Goal: Check status: Check status

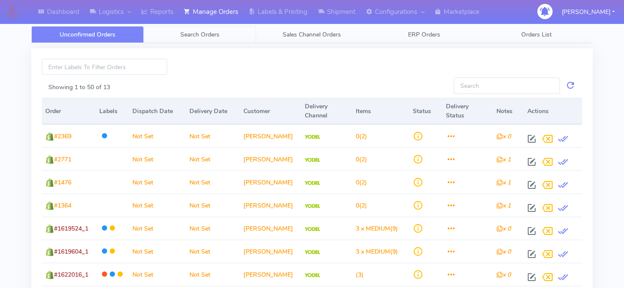
click at [213, 34] on span "Search Orders" at bounding box center [199, 34] width 39 height 8
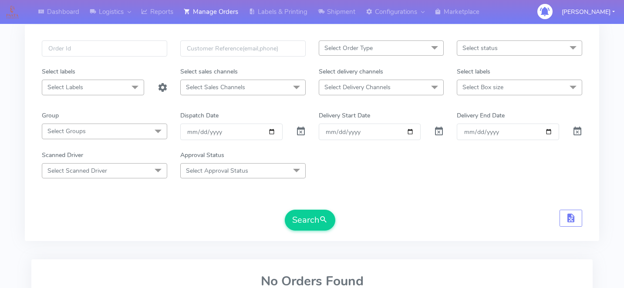
scroll to position [44, 0]
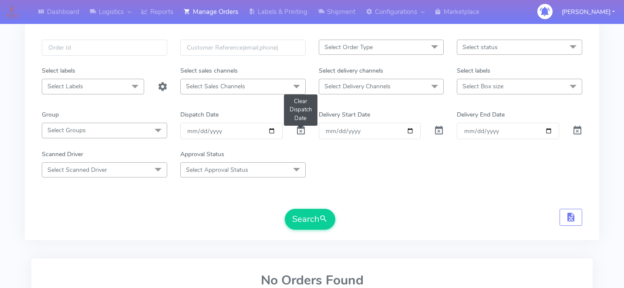
click at [303, 136] on span at bounding box center [301, 132] width 10 height 8
click at [124, 47] on input "text" at bounding box center [104, 48] width 125 height 16
paste input "1622227"
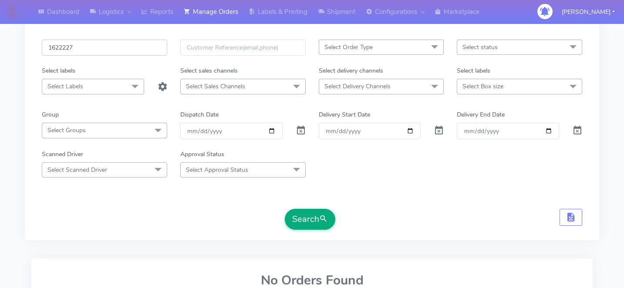
type input "1622227"
click at [306, 227] on button "Search" at bounding box center [310, 219] width 51 height 21
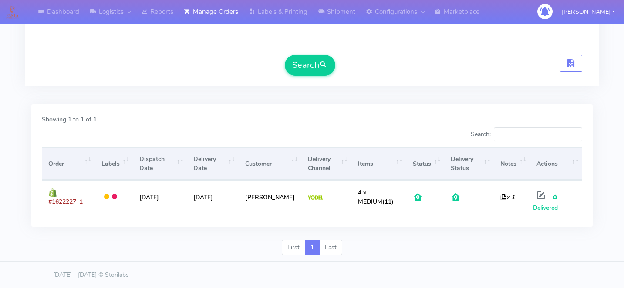
scroll to position [0, 0]
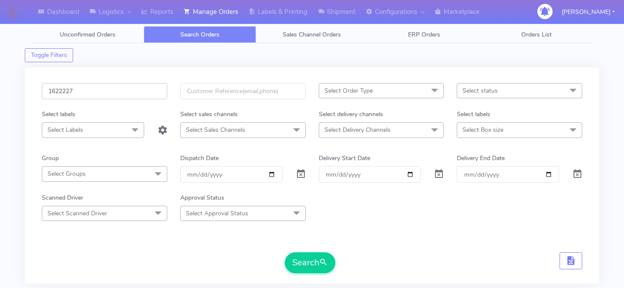
click at [101, 95] on input "1622227" at bounding box center [104, 91] width 125 height 16
paste input "1620310"
type input "1620310"
click at [306, 253] on button "Search" at bounding box center [310, 263] width 51 height 21
click at [115, 98] on input "1620310" at bounding box center [104, 91] width 125 height 16
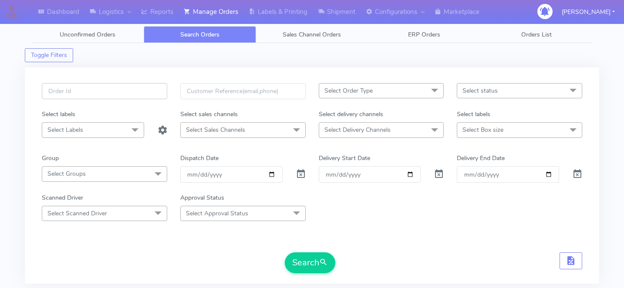
paste input "1620935"
type input "1620935"
click at [297, 258] on button "Search" at bounding box center [310, 263] width 51 height 21
click at [109, 97] on input "1620935" at bounding box center [104, 91] width 125 height 16
paste input "1622963"
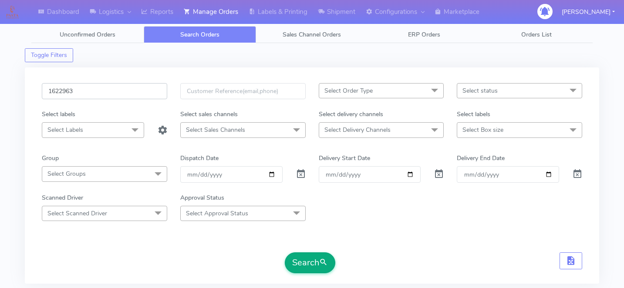
type input "1622963"
click at [312, 257] on button "Search" at bounding box center [310, 263] width 51 height 21
click at [101, 89] on input "1622963" at bounding box center [104, 91] width 125 height 16
paste input "1620439"
type input "1620439"
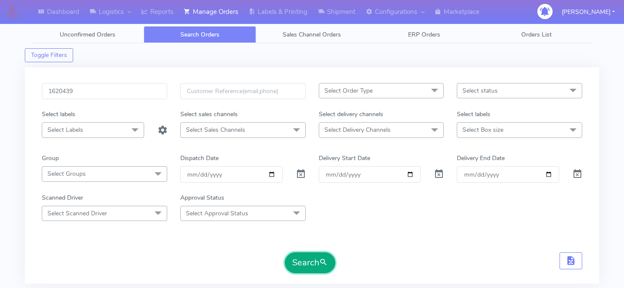
click at [314, 261] on button "Search" at bounding box center [310, 263] width 51 height 21
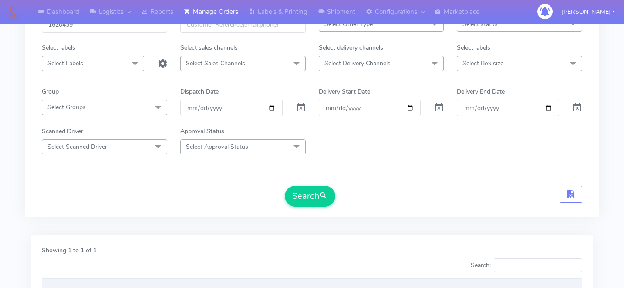
scroll to position [204, 0]
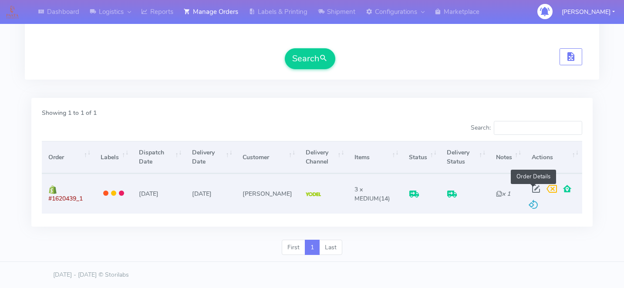
click at [530, 187] on span at bounding box center [536, 191] width 16 height 8
select select "5"
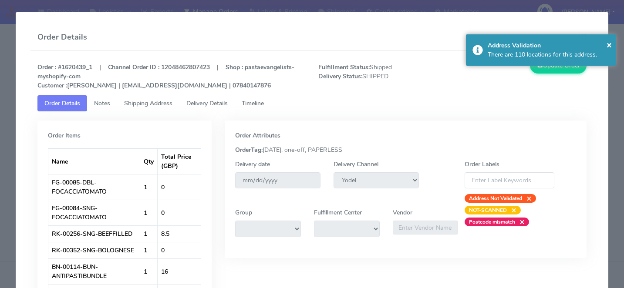
click at [211, 102] on span "Delivery Details" at bounding box center [206, 103] width 41 height 8
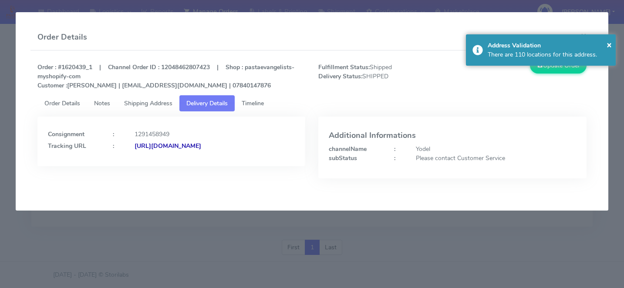
click at [249, 108] on link "Timeline" at bounding box center [253, 103] width 36 height 16
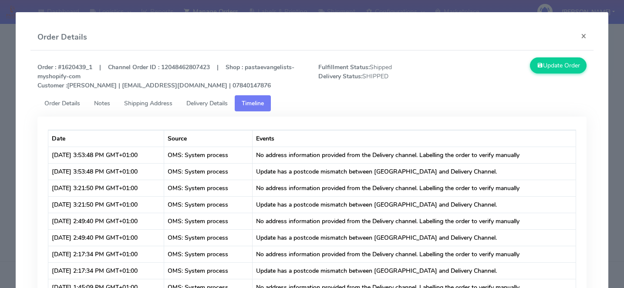
click at [615, 204] on modal-container "Order Details × Order : #1620439_1 | Channel Order ID : 12048462807423 | Shop :…" at bounding box center [312, 144] width 624 height 288
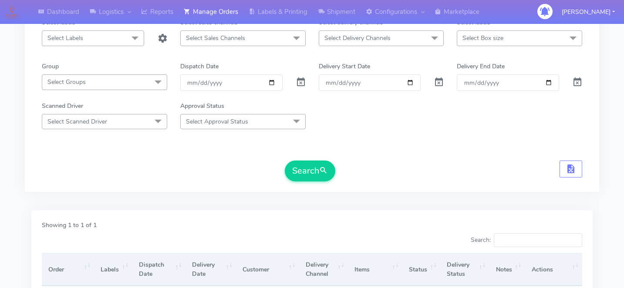
scroll to position [0, 0]
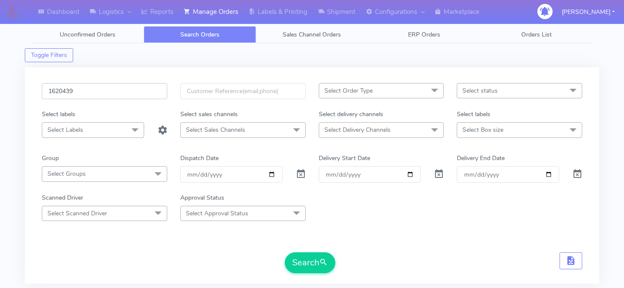
click at [132, 93] on input "1620439" at bounding box center [104, 91] width 125 height 16
paste input "1622222"
type input "1622222"
click at [298, 264] on button "Search" at bounding box center [310, 263] width 51 height 21
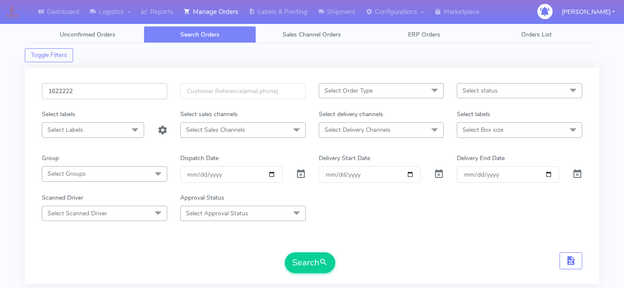
click at [106, 95] on input "1622222" at bounding box center [104, 91] width 125 height 16
paste input "1618645"
click at [309, 258] on button "Search" at bounding box center [310, 263] width 51 height 21
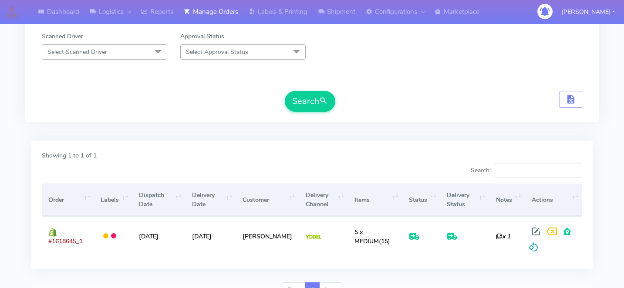
scroll to position [165, 0]
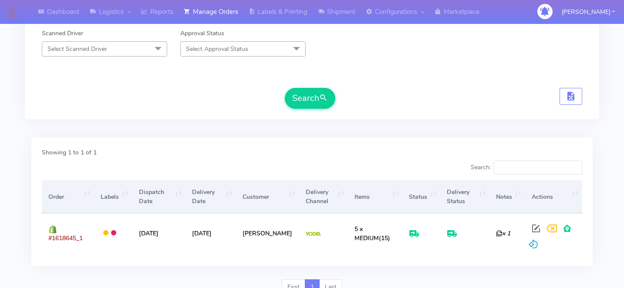
click at [349, 165] on div "Search:" at bounding box center [451, 169] width 264 height 17
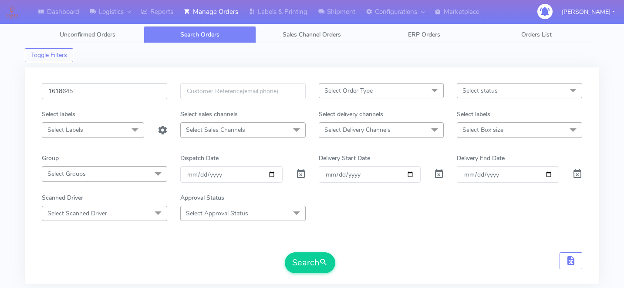
click at [99, 88] on input "1618645" at bounding box center [104, 91] width 125 height 16
type input "16186"
paste input "1619565"
type input "1619565"
click at [302, 262] on button "Search" at bounding box center [310, 263] width 51 height 21
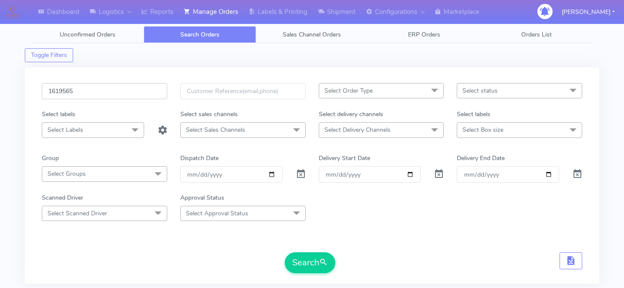
click at [120, 94] on input "1619565" at bounding box center [104, 91] width 125 height 16
paste input "1620135A"
type input "1620135A"
click at [311, 264] on button "Search" at bounding box center [310, 263] width 51 height 21
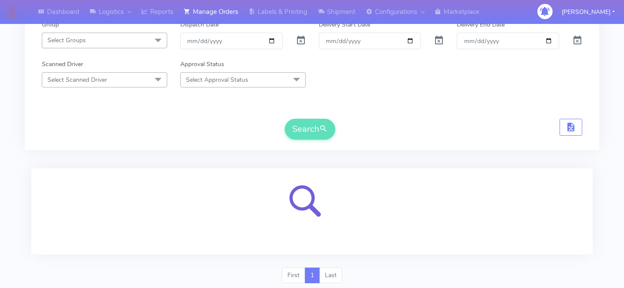
scroll to position [162, 0]
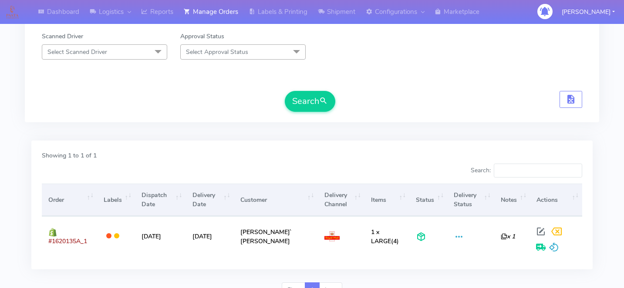
click at [366, 156] on div "Showing 1 to 1 of 1" at bounding box center [312, 157] width 554 height 13
click at [330, 177] on div "Search:" at bounding box center [451, 172] width 264 height 17
click at [228, 149] on div "Showing 1 to 1 of 1 Search: Order Labels Dispatch Date Delivery Date Customer D…" at bounding box center [311, 205] width 561 height 129
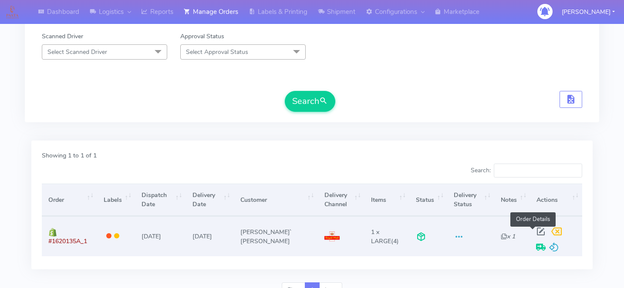
click at [533, 232] on span at bounding box center [541, 234] width 16 height 8
select select "3"
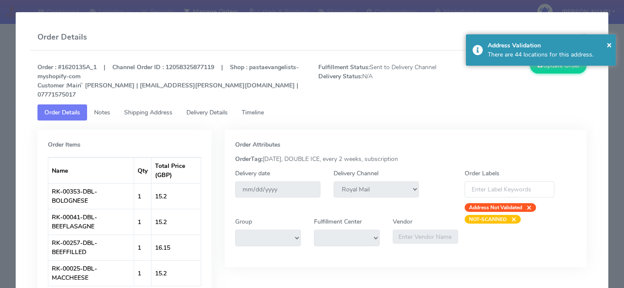
click at [209, 108] on span "Delivery Details" at bounding box center [206, 112] width 41 height 8
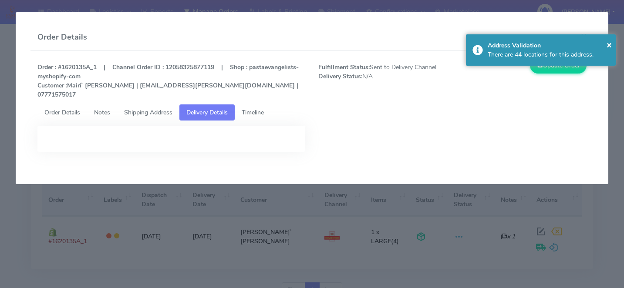
click at [247, 108] on span "Timeline" at bounding box center [253, 112] width 22 height 8
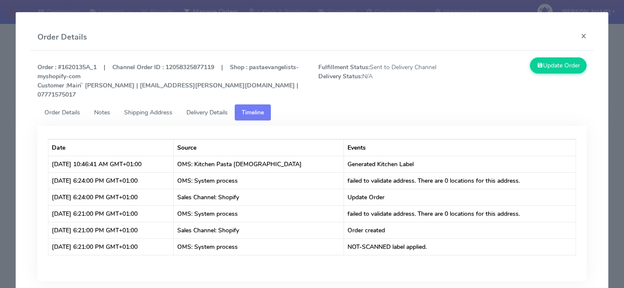
click at [618, 266] on modal-container "Order Details × Order : #1620135A_1 | Channel Order ID : 12058325877119 | Shop …" at bounding box center [312, 144] width 624 height 288
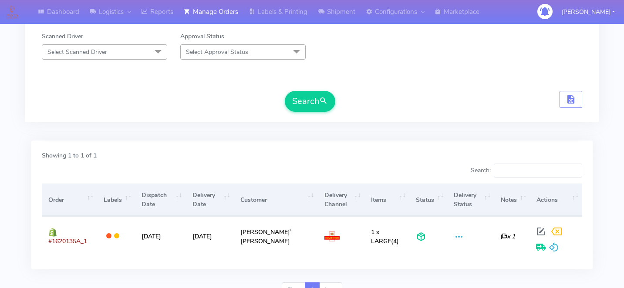
click at [367, 176] on div "Search:" at bounding box center [451, 172] width 264 height 17
click at [416, 164] on div "Search:" at bounding box center [451, 172] width 264 height 17
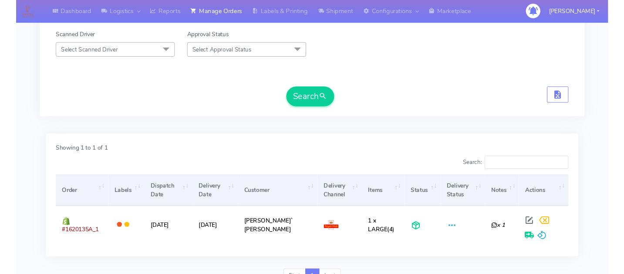
scroll to position [204, 0]
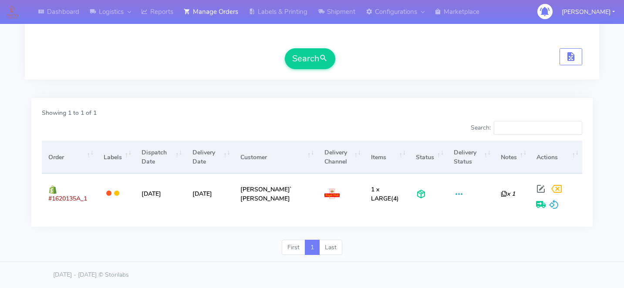
click at [448, 265] on footer "[DATE] - [DATE] © Storilabs" at bounding box center [312, 275] width 624 height 27
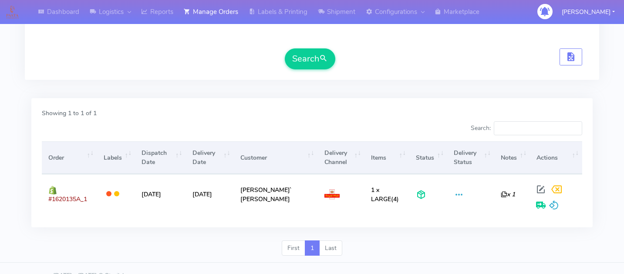
scroll to position [0, 0]
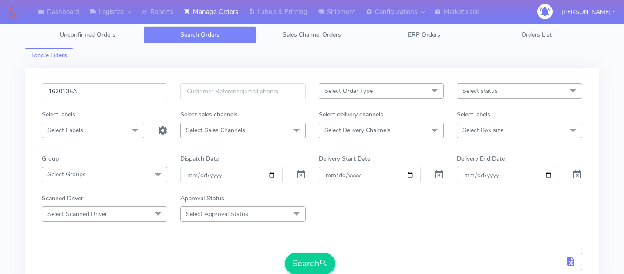
click at [101, 87] on input "1620135A" at bounding box center [104, 91] width 125 height 16
paste input "1623164"
type input "1623164"
click at [312, 257] on button "Search" at bounding box center [310, 263] width 51 height 21
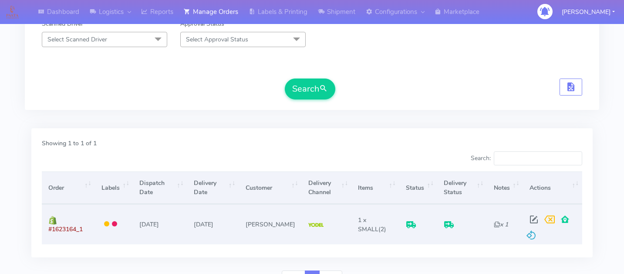
scroll to position [185, 0]
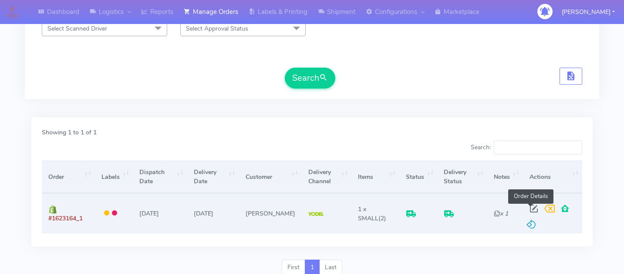
click at [527, 208] on span at bounding box center [534, 210] width 16 height 8
select select "5"
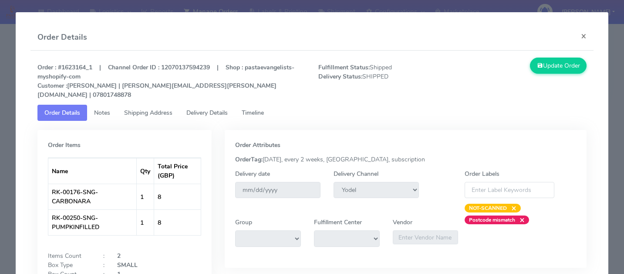
click at [223, 108] on span "Delivery Details" at bounding box center [206, 112] width 41 height 8
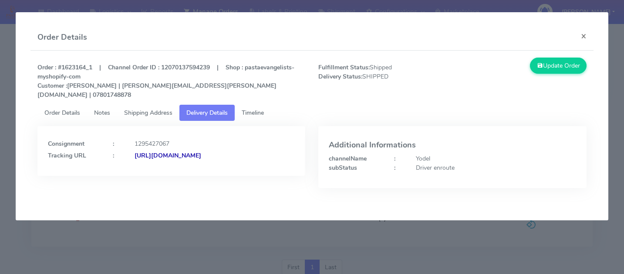
click at [264, 108] on span "Timeline" at bounding box center [253, 112] width 22 height 8
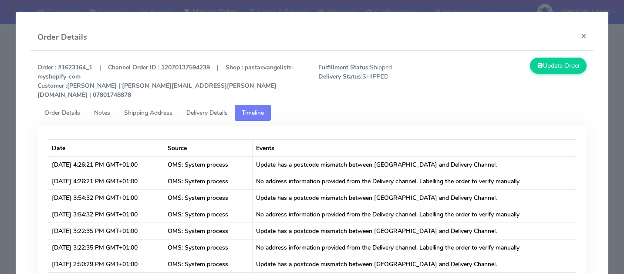
click at [216, 108] on span "Delivery Details" at bounding box center [206, 112] width 41 height 8
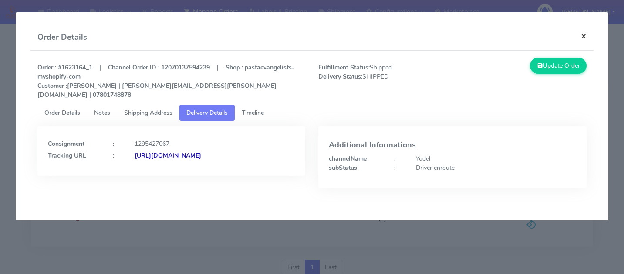
click at [579, 37] on button "×" at bounding box center [584, 35] width 20 height 23
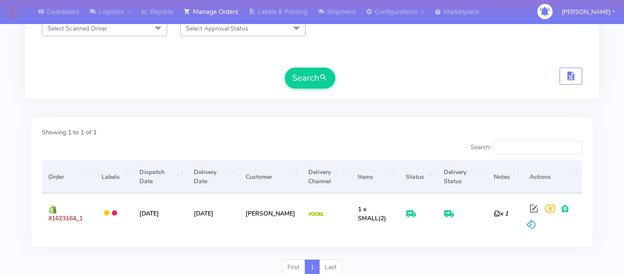
click at [421, 135] on div "Showing 1 to 1 of 1" at bounding box center [312, 134] width 554 height 13
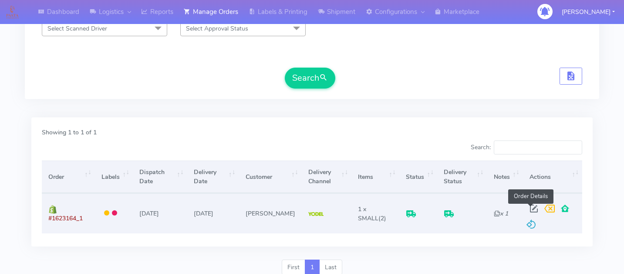
click at [534, 207] on span at bounding box center [534, 210] width 16 height 8
select select "5"
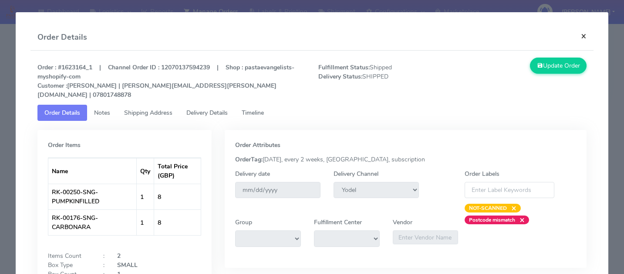
click at [581, 35] on button "×" at bounding box center [584, 35] width 20 height 23
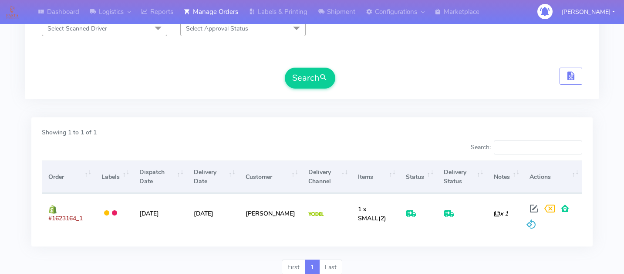
scroll to position [0, 0]
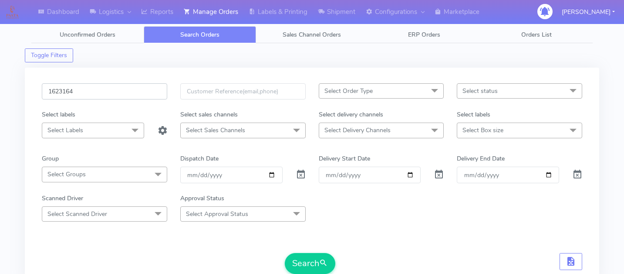
click at [95, 90] on input "1623164" at bounding box center [104, 91] width 125 height 16
paste input "1619298"
type input "1619298"
click at [320, 259] on span "submit" at bounding box center [323, 263] width 9 height 12
click at [86, 95] on input "1619298" at bounding box center [104, 91] width 125 height 16
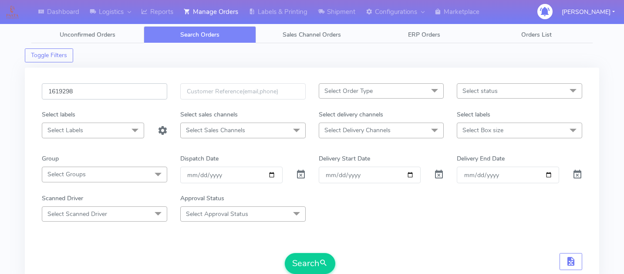
click at [86, 95] on input "1619298" at bounding box center [104, 91] width 125 height 16
paste input "1623169"
type input "1623169"
click at [317, 263] on button "Search" at bounding box center [310, 263] width 51 height 21
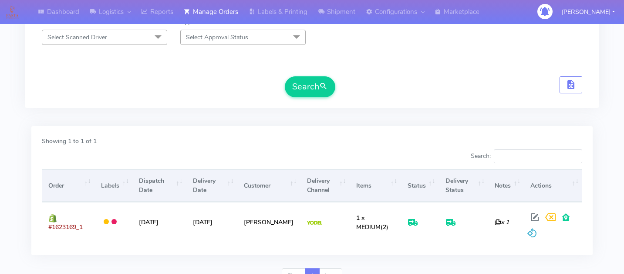
scroll to position [219, 0]
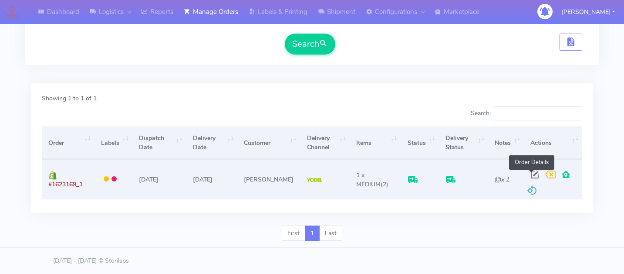
click at [534, 174] on span at bounding box center [535, 176] width 16 height 8
select select "5"
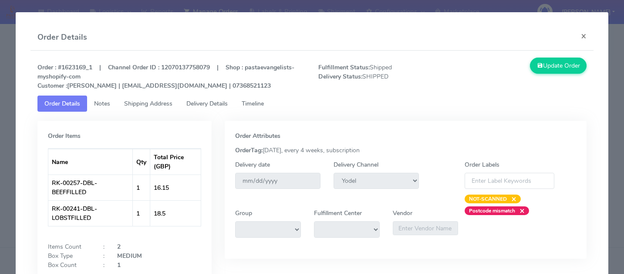
click at [260, 102] on span "Timeline" at bounding box center [253, 103] width 22 height 8
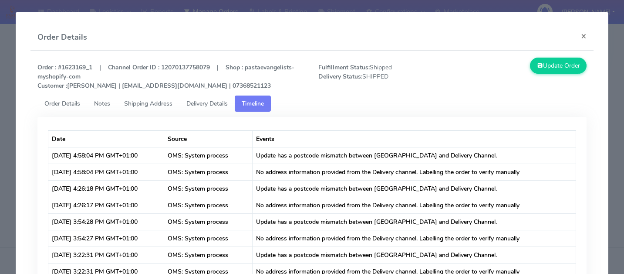
click at [213, 103] on span "Delivery Details" at bounding box center [206, 103] width 41 height 8
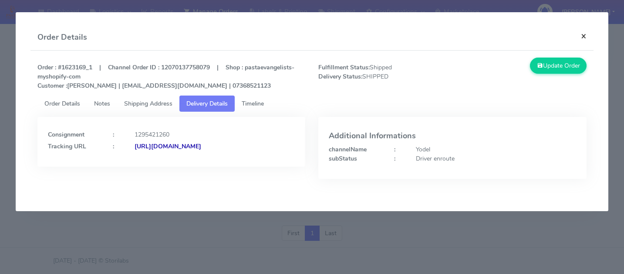
click at [588, 32] on button "×" at bounding box center [584, 35] width 20 height 23
